Goal: Feedback & Contribution: Submit feedback/report problem

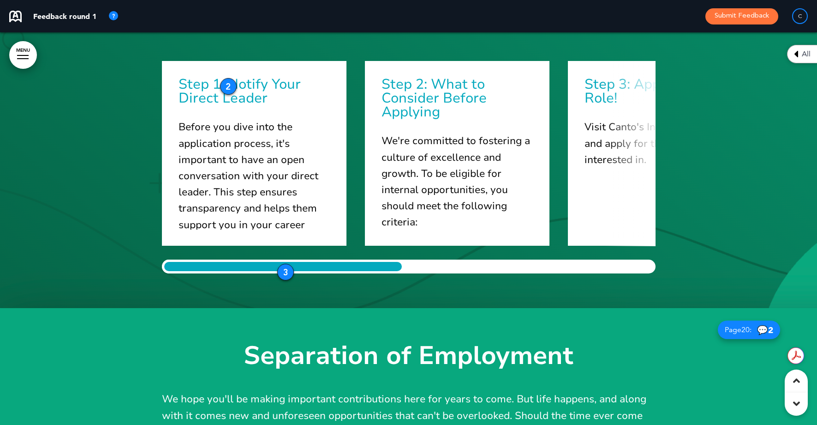
scroll to position [11443, 0]
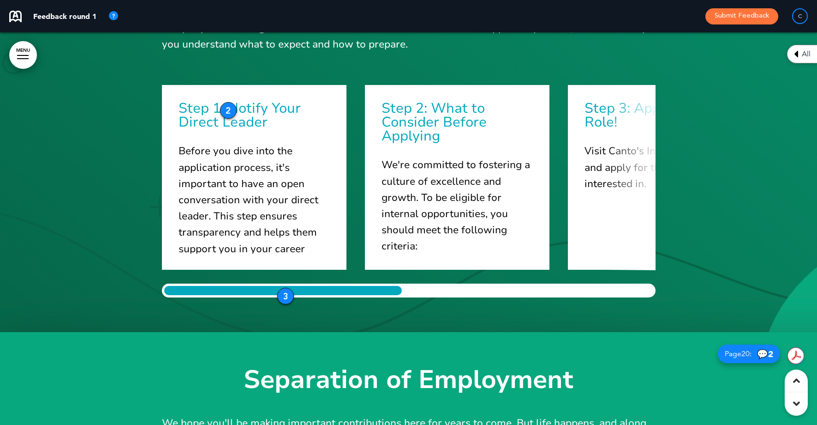
click at [287, 297] on div "3" at bounding box center [285, 296] width 17 height 17
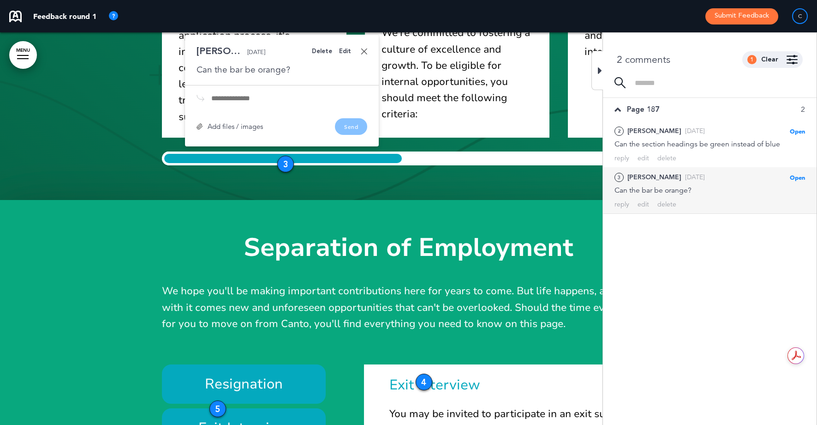
scroll to position [11501, 0]
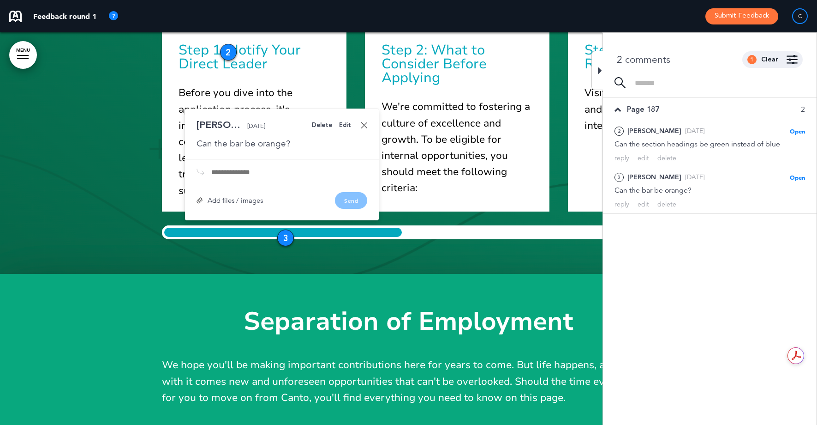
click at [365, 123] on link at bounding box center [364, 125] width 6 height 6
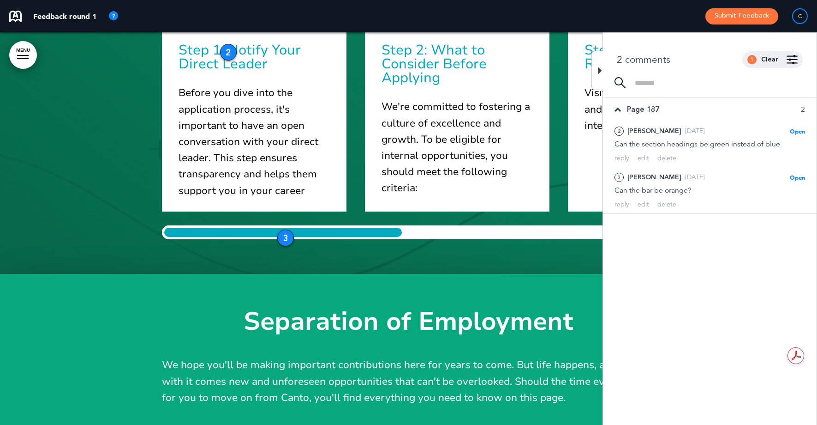
scroll to position [11503, 0]
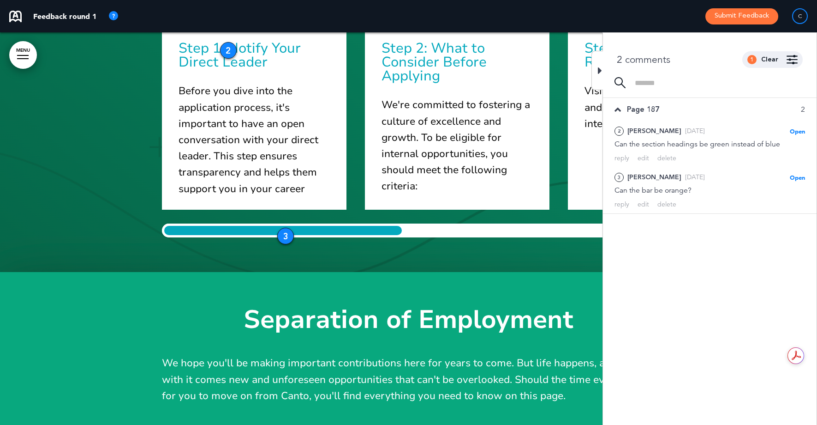
click at [595, 74] on div at bounding box center [598, 70] width 12 height 39
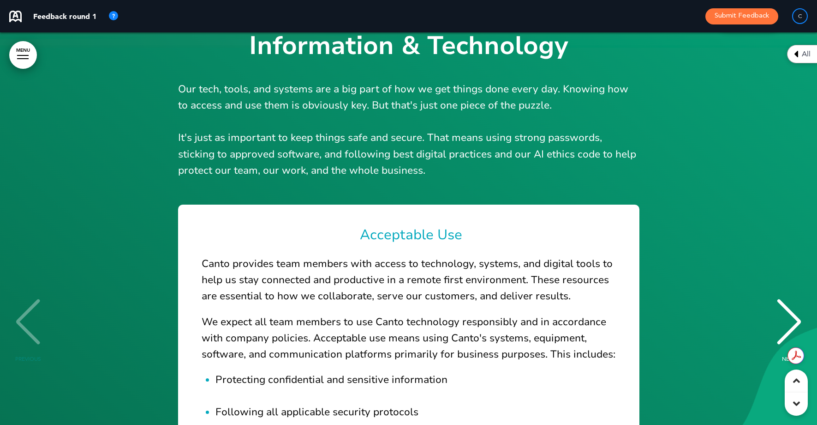
scroll to position [19239, 0]
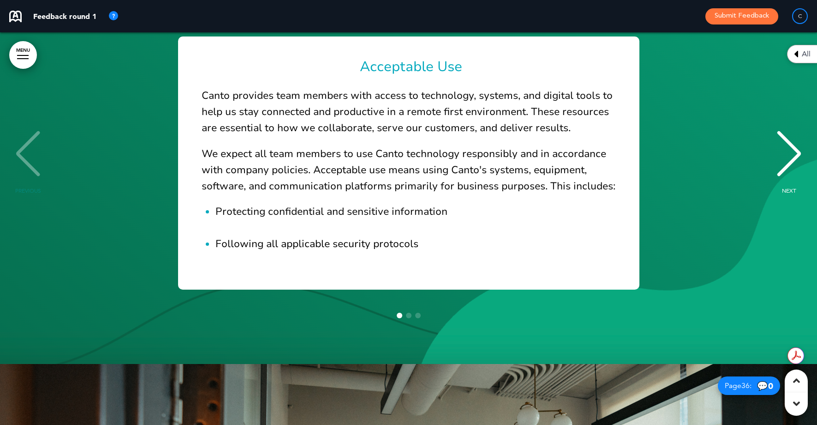
click at [410, 318] on span "Go to slide 2" at bounding box center [409, 315] width 6 height 6
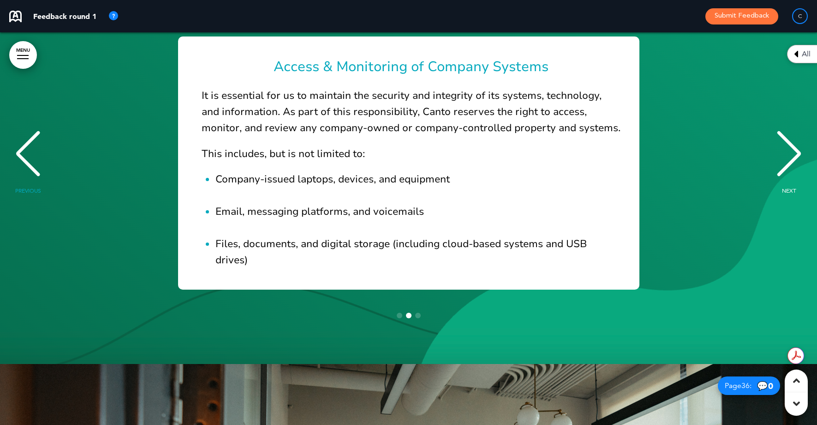
click at [420, 318] on span "Go to slide 3" at bounding box center [418, 315] width 6 height 6
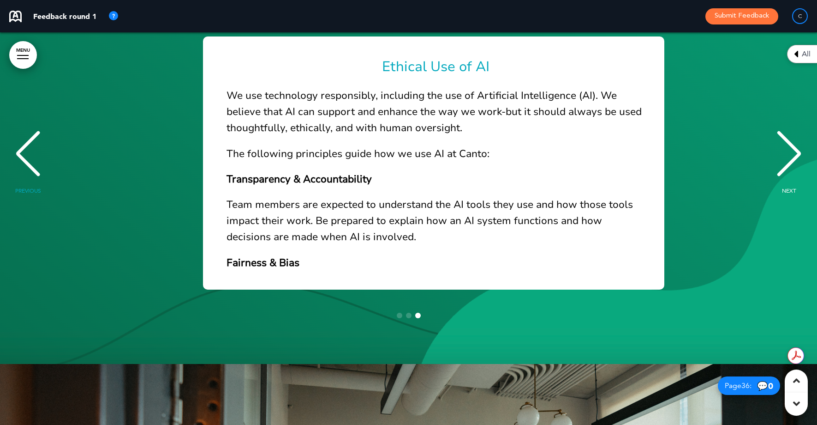
scroll to position [0, 1607]
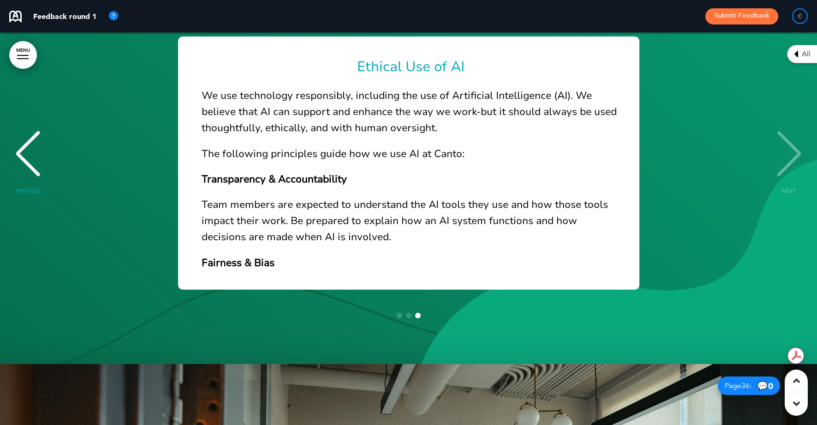
click at [398, 329] on div "Acceptable Use Canto provides team members with access to technology, systems, …" at bounding box center [408, 178] width 799 height 302
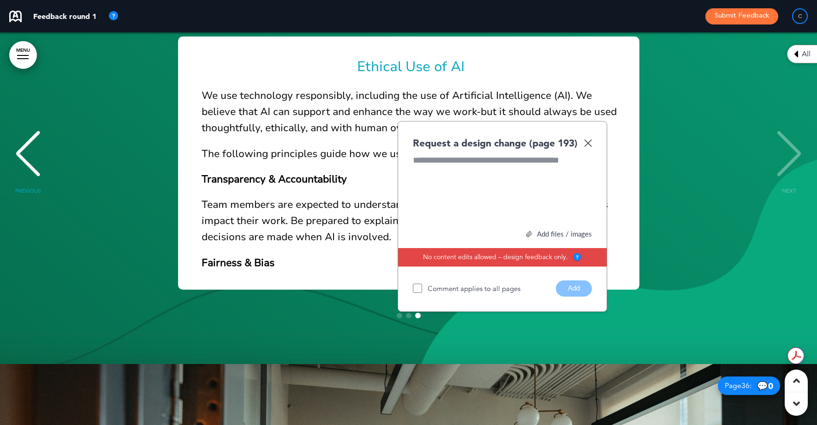
click at [587, 147] on img at bounding box center [588, 143] width 8 height 8
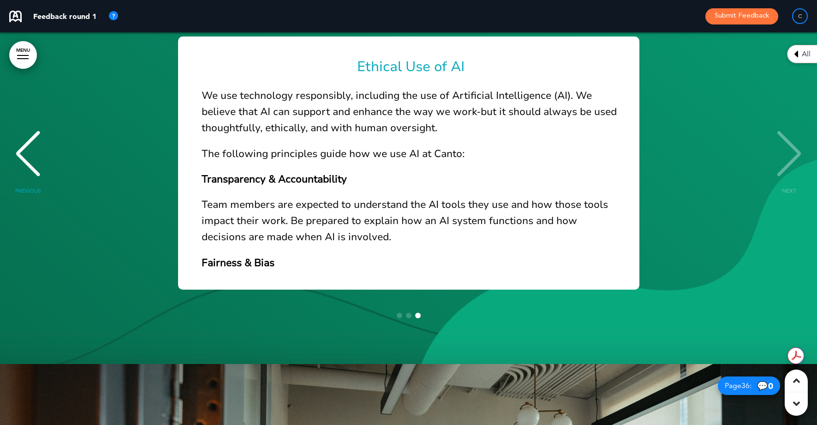
click at [392, 329] on div "Acceptable Use Canto provides team members with access to technology, systems, …" at bounding box center [408, 178] width 799 height 302
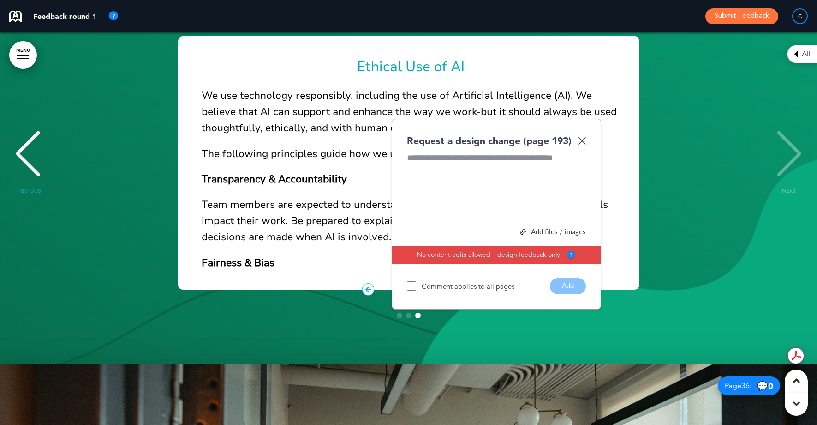
click at [581, 144] on img at bounding box center [582, 141] width 8 height 8
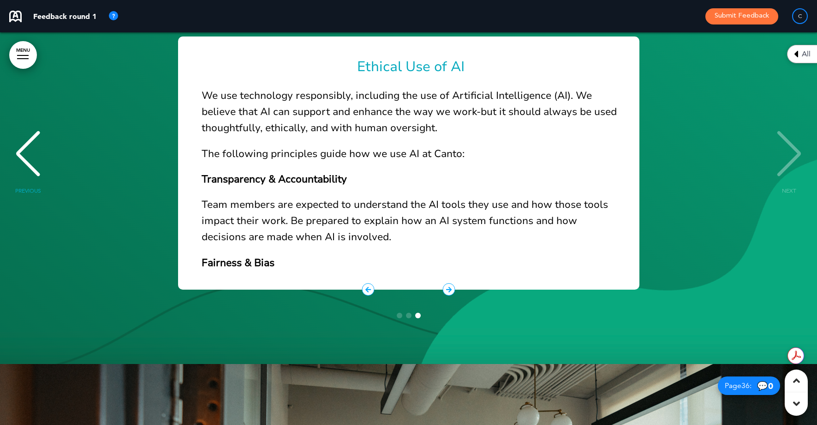
click at [362, 289] on div "Ethical Use of AI We use technology responsibly, including the use of Artificia…" at bounding box center [409, 162] width 462 height 253
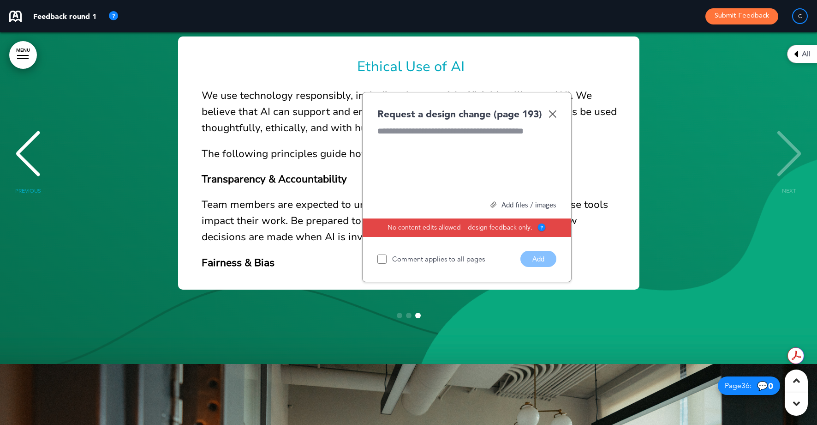
click at [551, 120] on div "Request a design change (page 193)" at bounding box center [467, 113] width 179 height 13
click at [553, 118] on img at bounding box center [553, 114] width 8 height 8
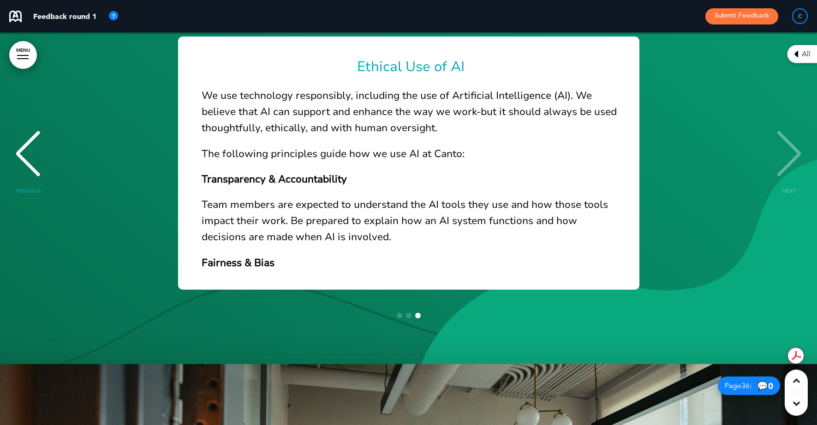
click at [22, 185] on div "PREVIOUS" at bounding box center [28, 162] width 28 height 46
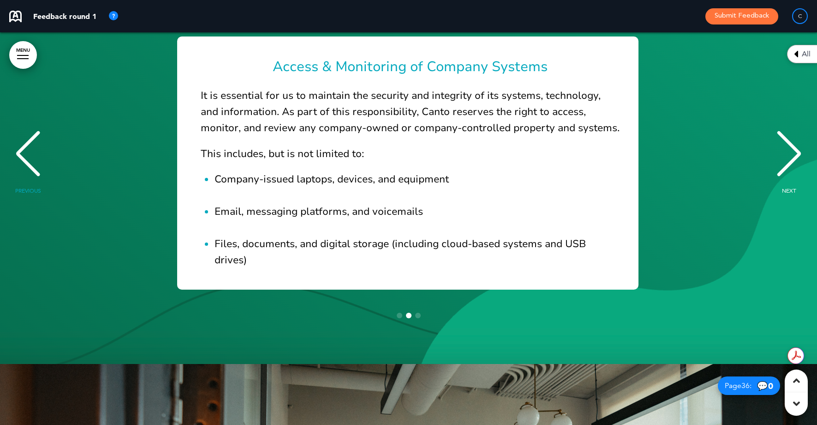
click at [22, 185] on div "PREVIOUS" at bounding box center [28, 162] width 28 height 46
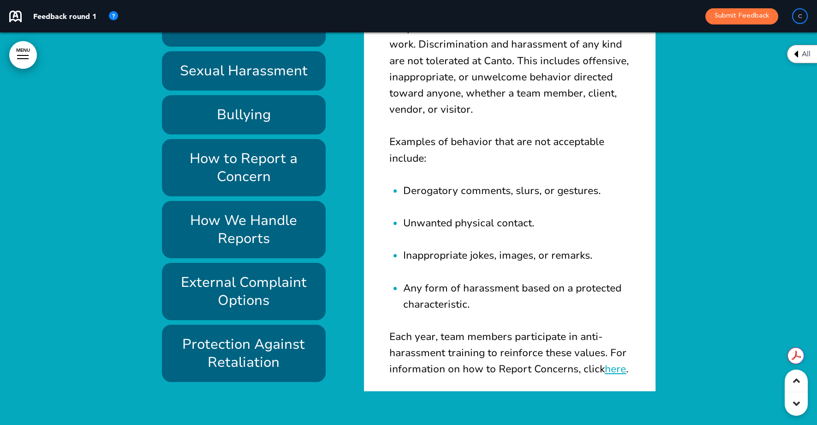
scroll to position [21444, 0]
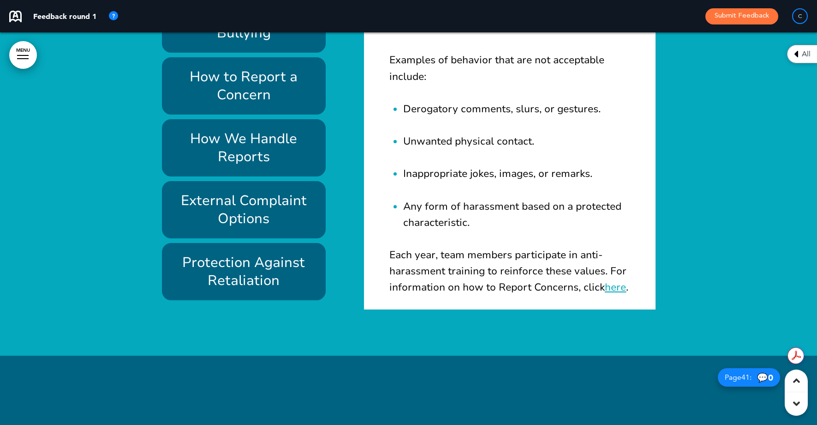
click at [336, 164] on div "Anti-Discrimination & Harassment Sexual Harassment Bullying How to Report a Con…" at bounding box center [253, 120] width 183 height 360
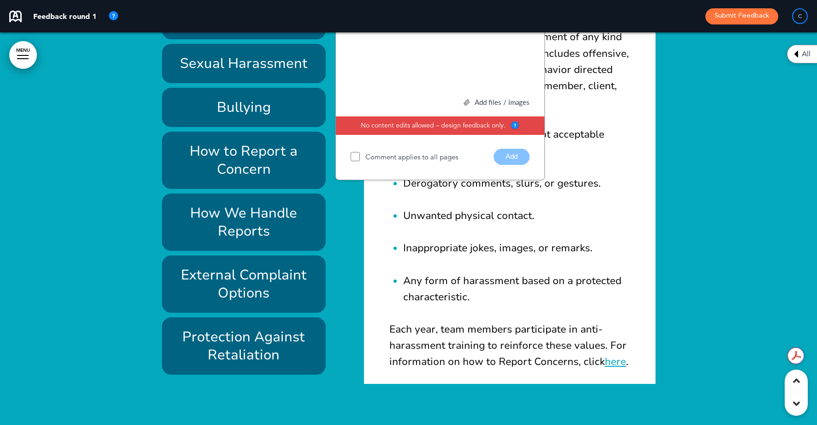
scroll to position [21362, 0]
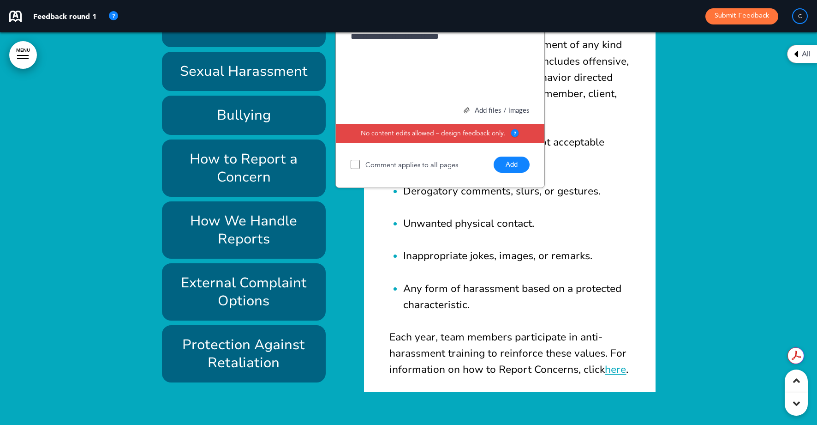
click at [432, 96] on div "**********" at bounding box center [440, 64] width 179 height 69
click at [507, 173] on button "Add" at bounding box center [512, 164] width 36 height 16
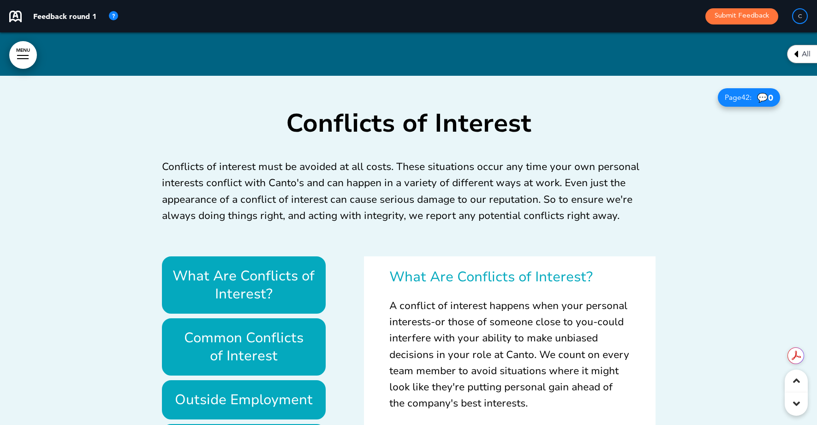
scroll to position [22376, 0]
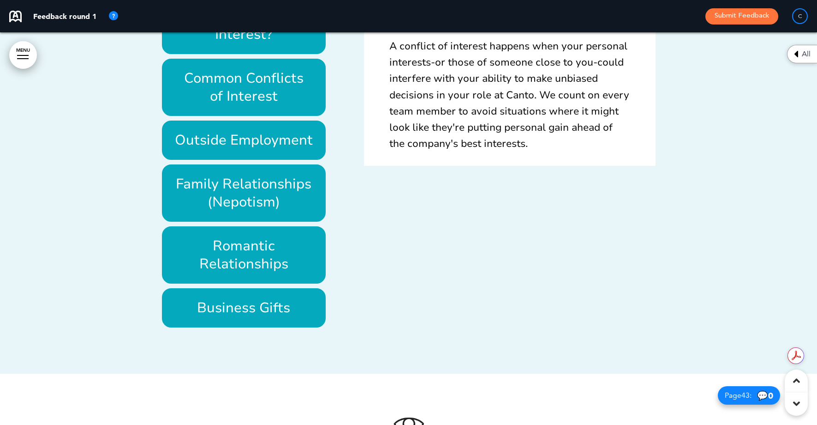
click at [336, 219] on div "What Are Conflicts of Interest? Common Conflicts of Interest Outside Employment…" at bounding box center [253, 162] width 183 height 330
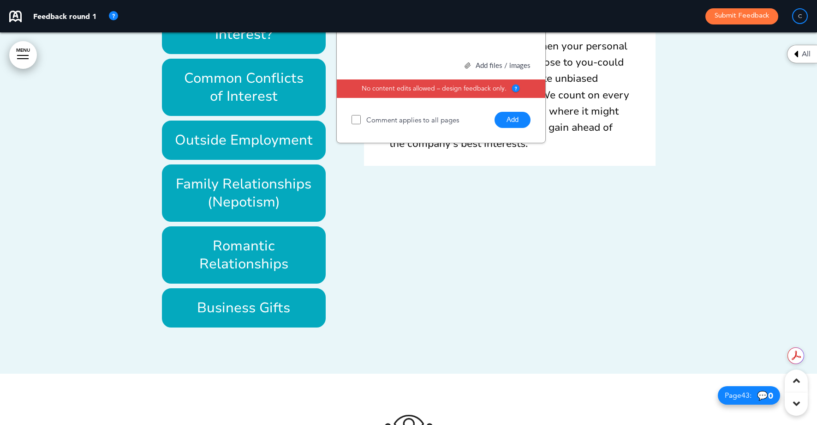
click at [518, 128] on button "Add" at bounding box center [513, 120] width 36 height 16
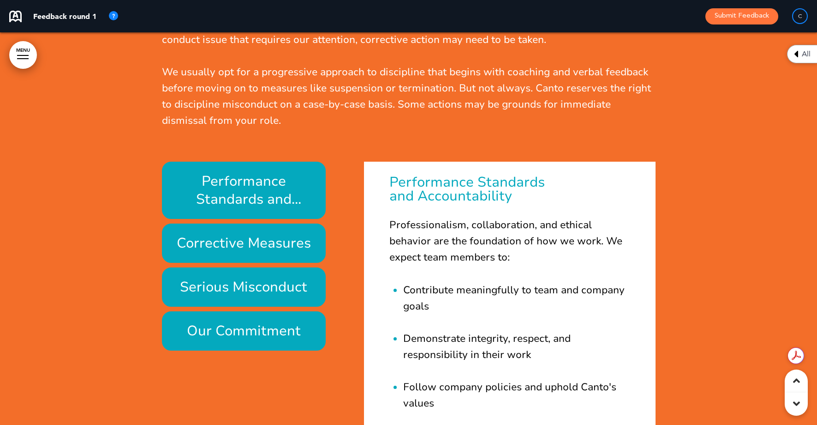
scroll to position [24038, 0]
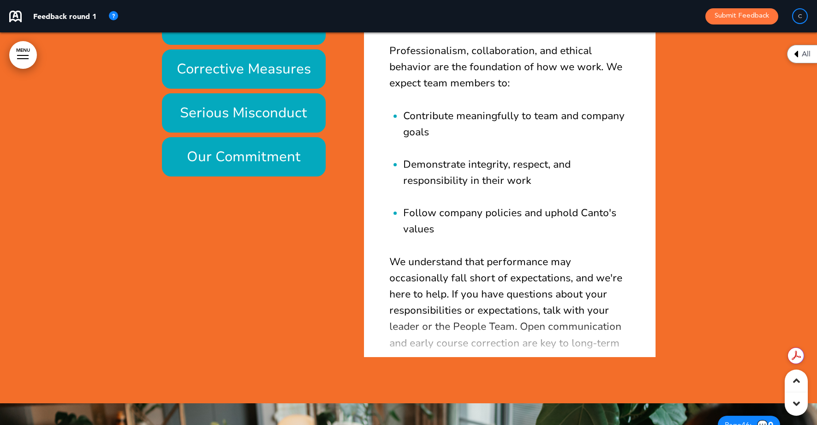
click at [174, 34] on h6 "Performance Standards and Accountability" at bounding box center [244, 16] width 143 height 36
click at [329, 84] on div "Performance Standards and Accountability Corrective Measures Serious Misconduct…" at bounding box center [253, 82] width 183 height 189
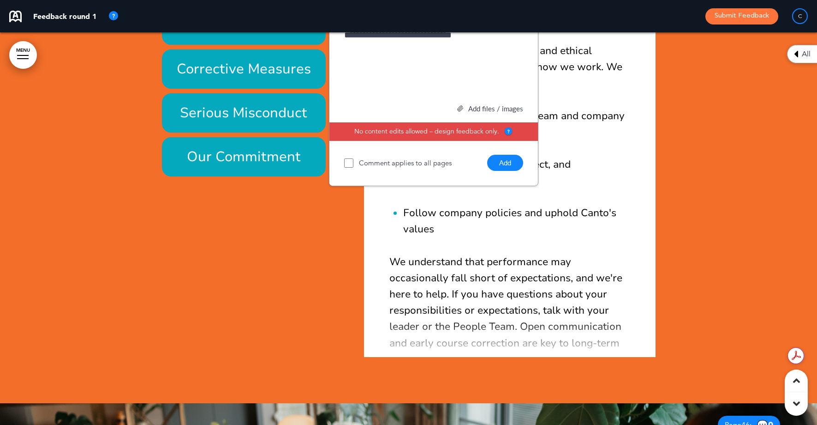
click at [439, 98] on div "**********" at bounding box center [433, 63] width 179 height 69
click at [503, 171] on button "Add" at bounding box center [505, 163] width 36 height 16
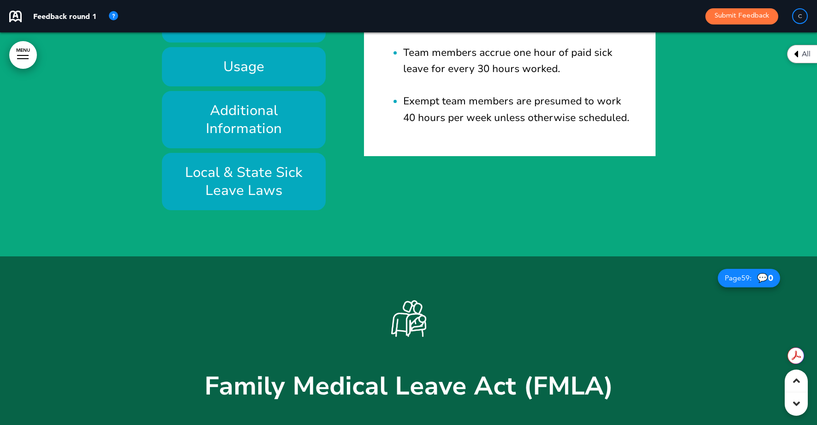
scroll to position [29786, 0]
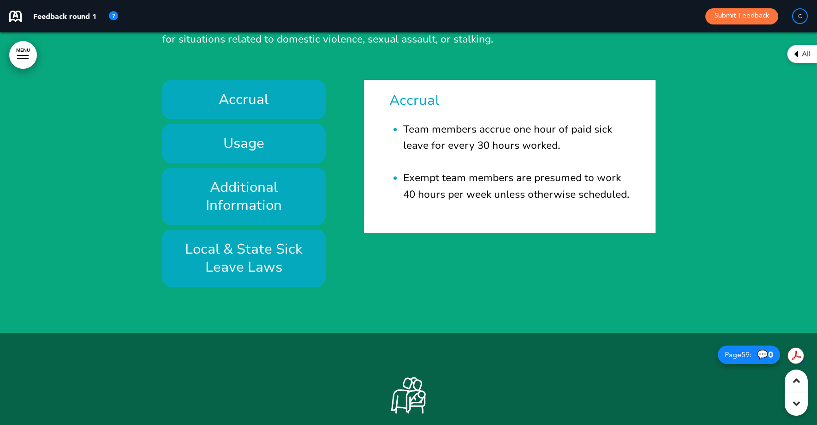
click at [348, 203] on div "Accrual Usage Additional Information Local & State Sick Leave Laws Accrual Team…" at bounding box center [409, 183] width 494 height 207
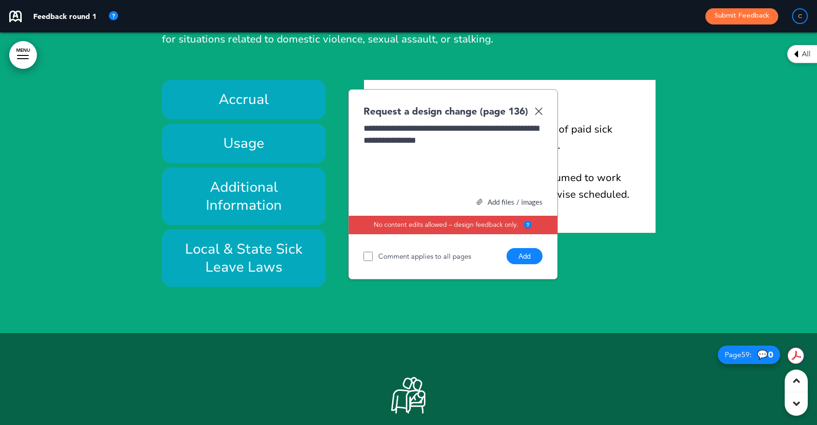
click at [537, 264] on button "Add" at bounding box center [525, 256] width 36 height 16
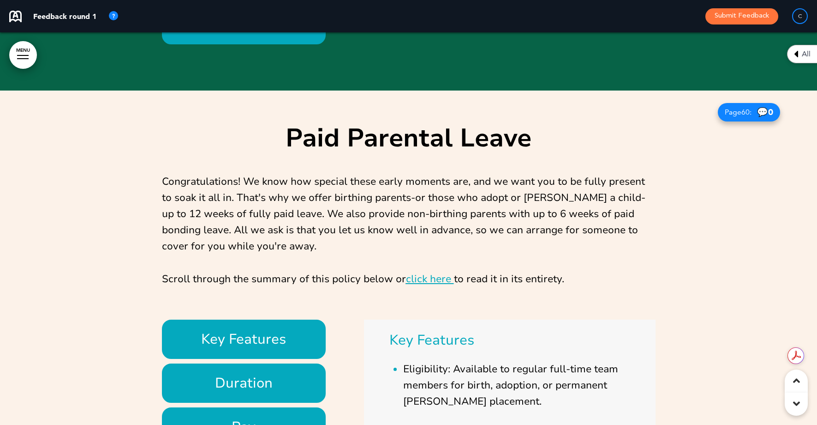
scroll to position [30264, 0]
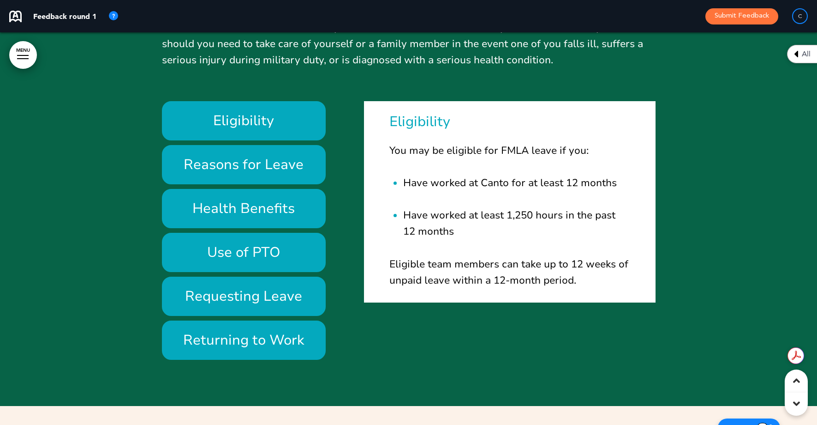
click at [347, 252] on div "Eligibility Reasons for Leave Health Benefits Use of PTO Requesting Leave" at bounding box center [409, 230] width 494 height 258
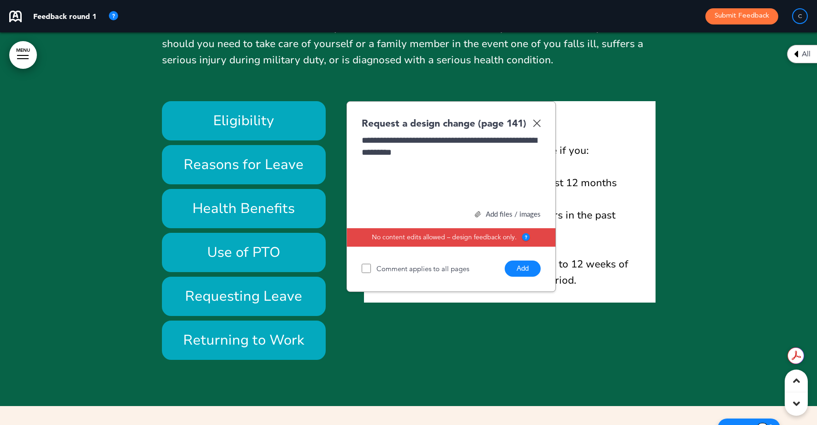
click at [395, 204] on div "**********" at bounding box center [451, 168] width 179 height 69
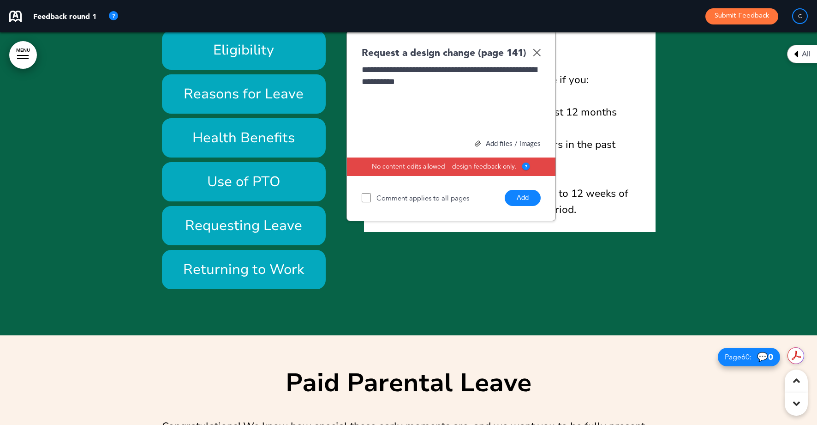
click at [533, 206] on button "Add" at bounding box center [523, 198] width 36 height 16
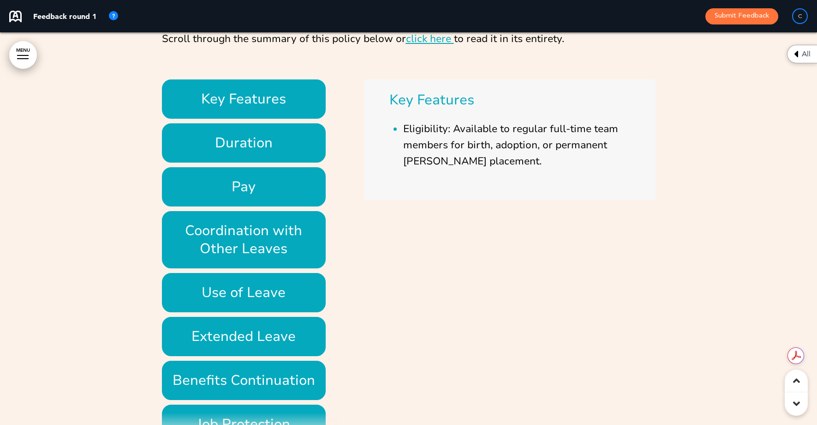
scroll to position [30985, 0]
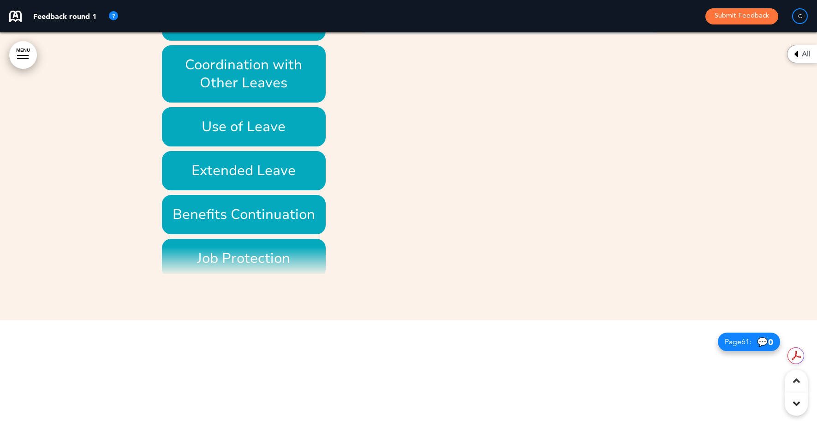
click at [355, 75] on div "Paid Parental Leave Congratulations! We know how special these early moments ar…" at bounding box center [409, 2] width 494 height 635
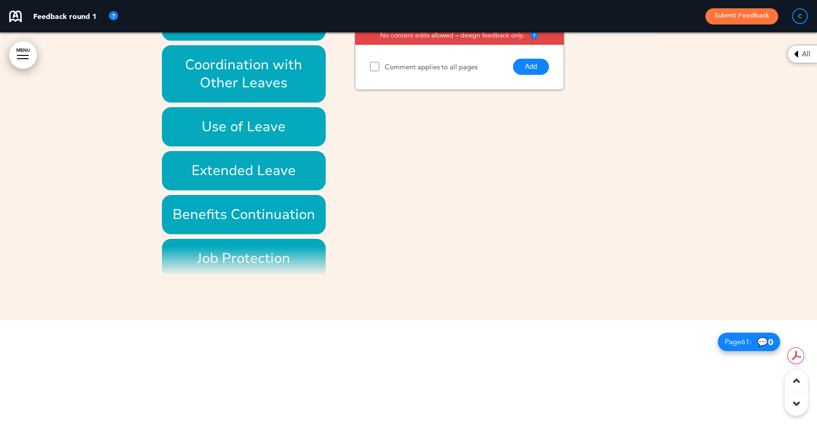
click at [532, 75] on button "Add" at bounding box center [531, 67] width 36 height 16
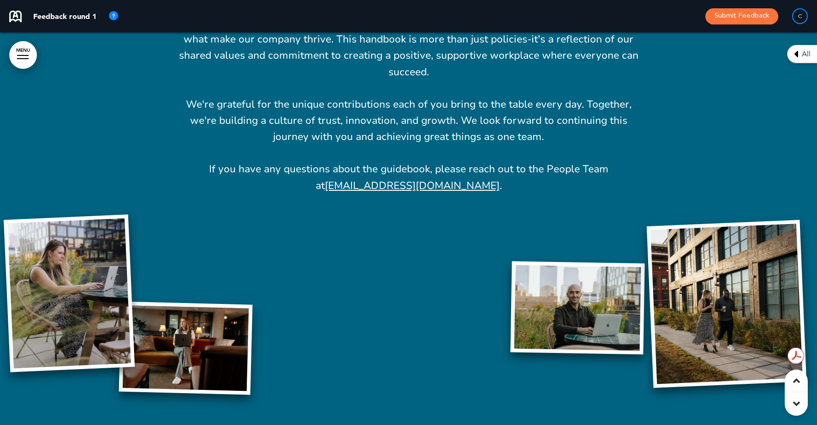
scroll to position [33027, 0]
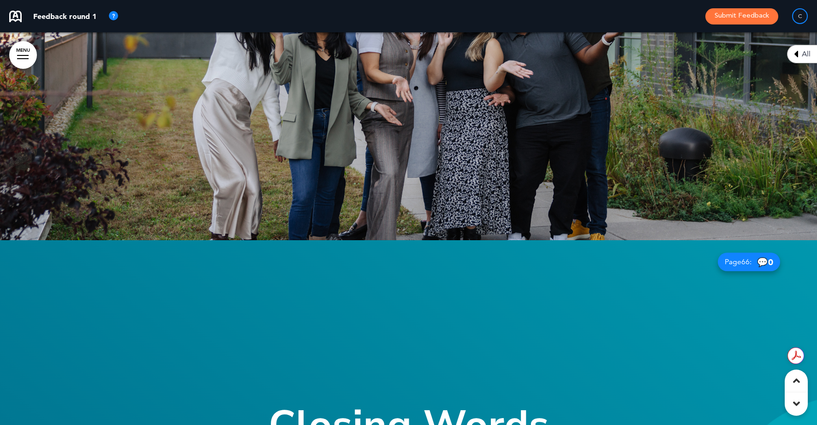
click at [745, 21] on button "Submit Feedback" at bounding box center [742, 16] width 73 height 16
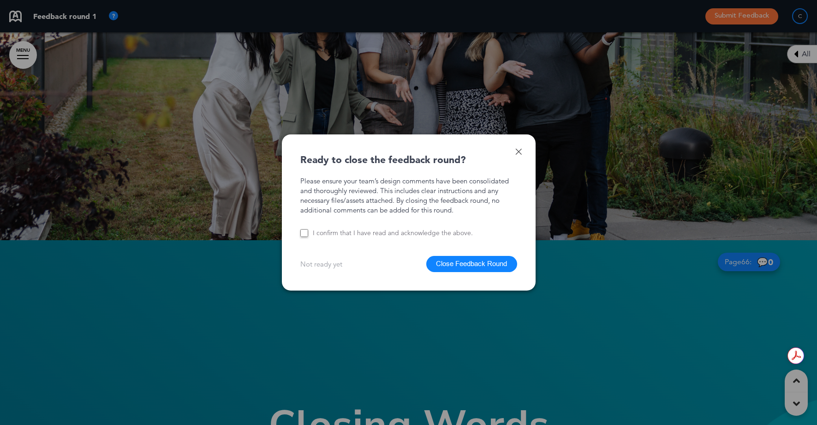
click at [477, 261] on button "Close Feedback Round" at bounding box center [471, 264] width 91 height 16
